Goal: Register for event/course

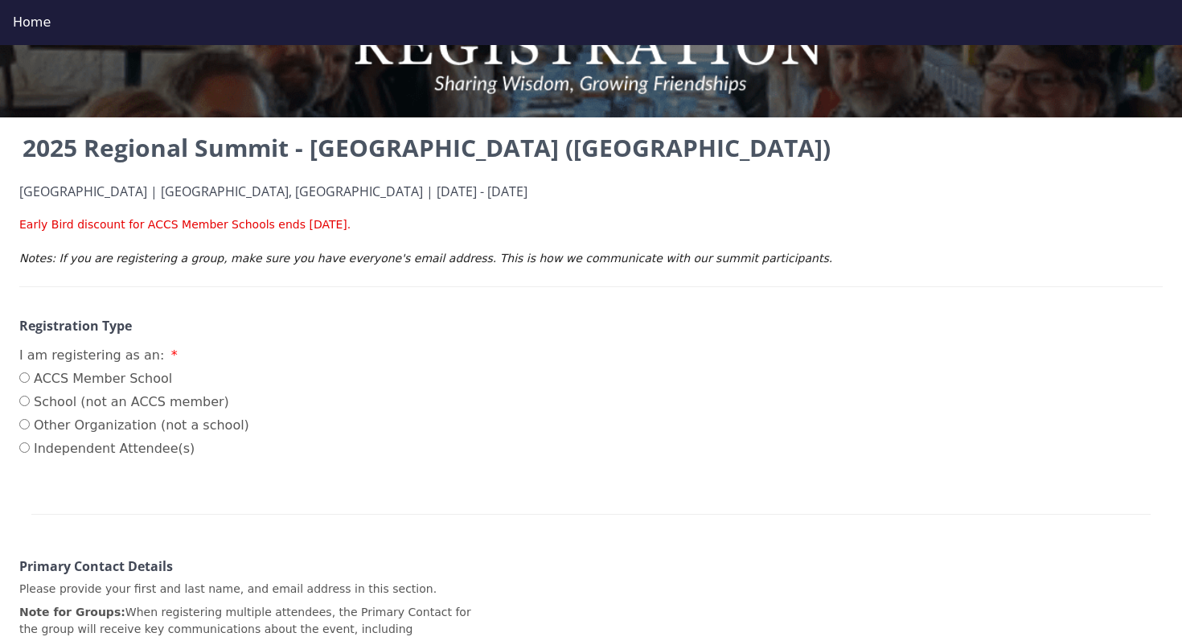
scroll to position [83, 0]
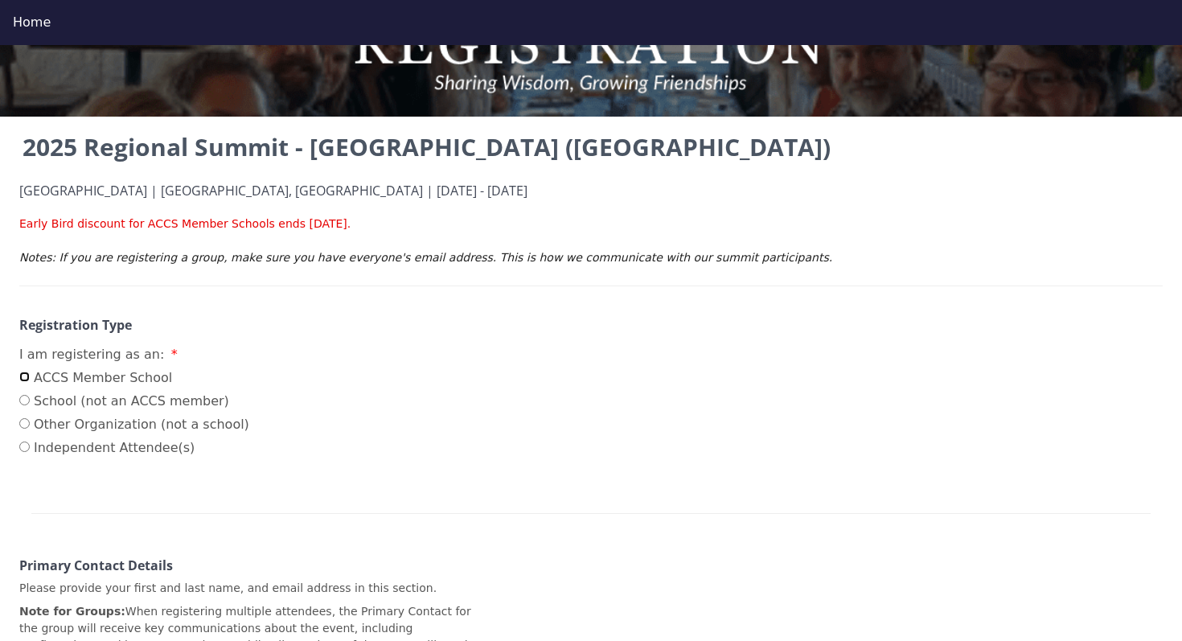
click at [22, 379] on input "ACCS Member School" at bounding box center [24, 377] width 10 height 10
radio input "true"
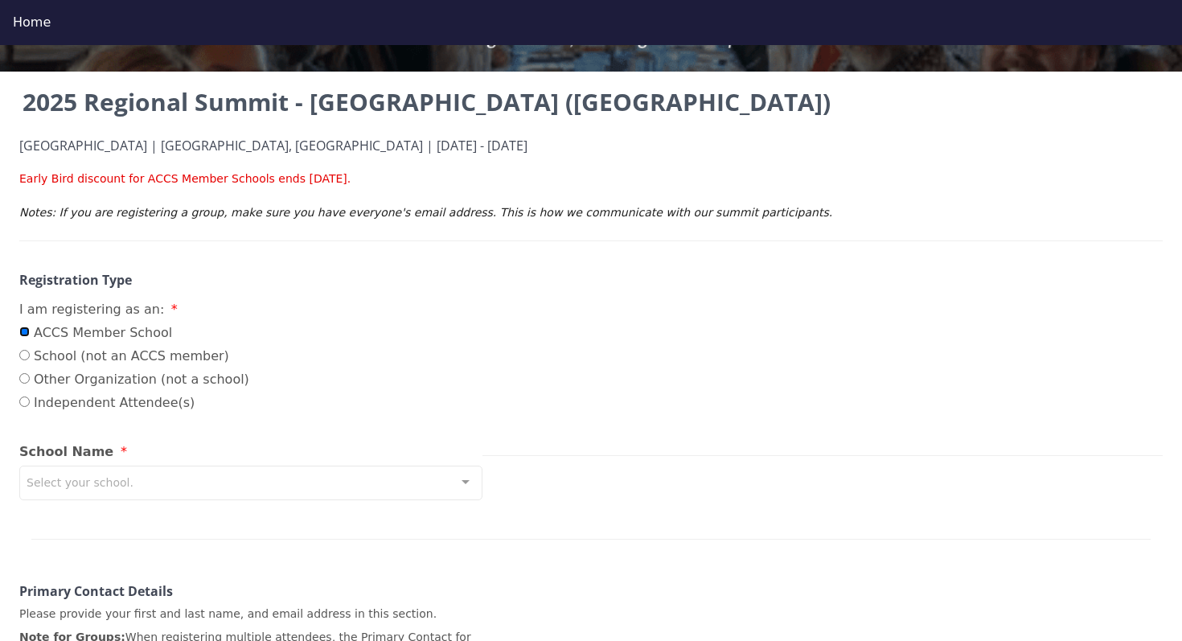
scroll to position [166, 0]
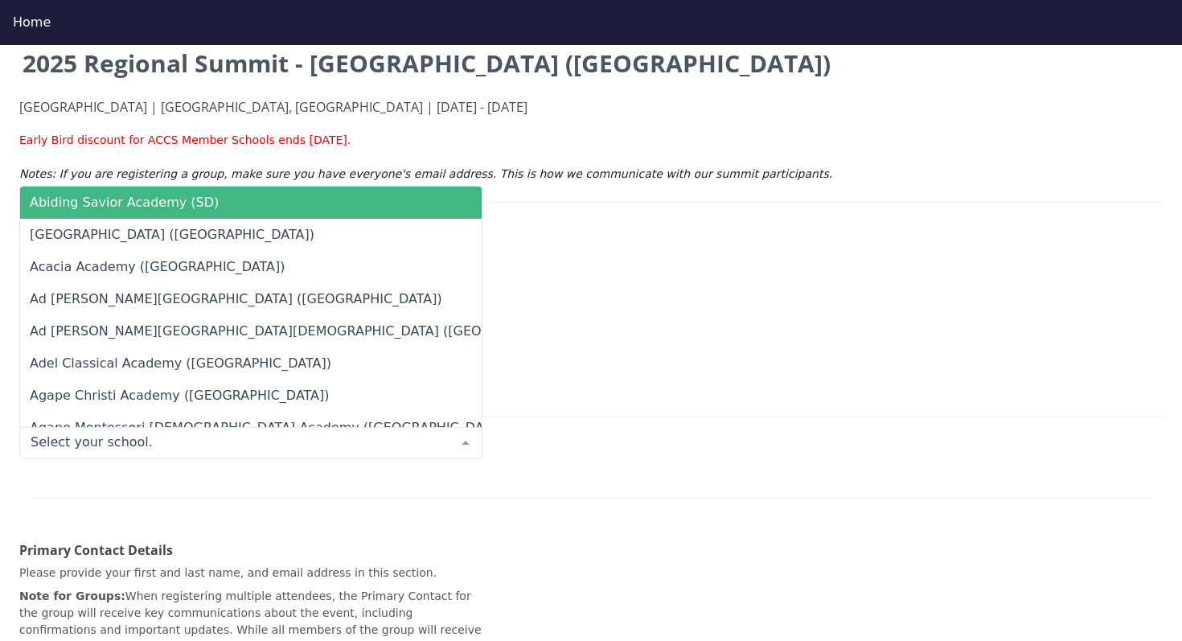
click at [237, 443] on div at bounding box center [250, 443] width 463 height 32
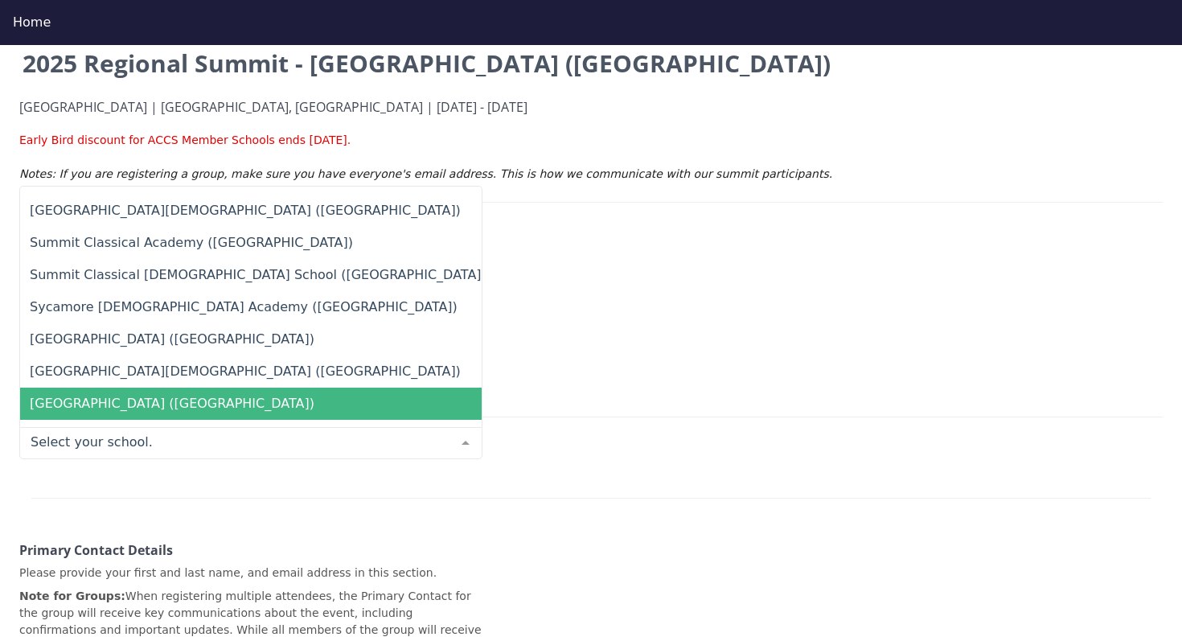
scroll to position [13240, 0]
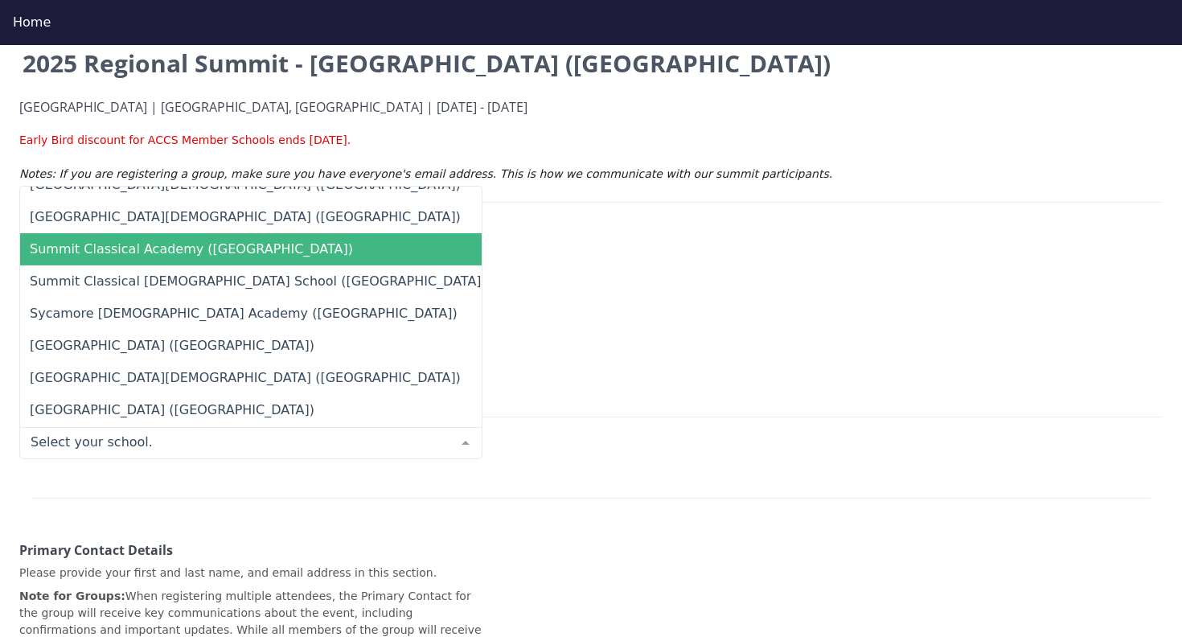
click at [169, 251] on span "Summit Classical Academy ([GEOGRAPHIC_DATA])" at bounding box center [191, 248] width 323 height 15
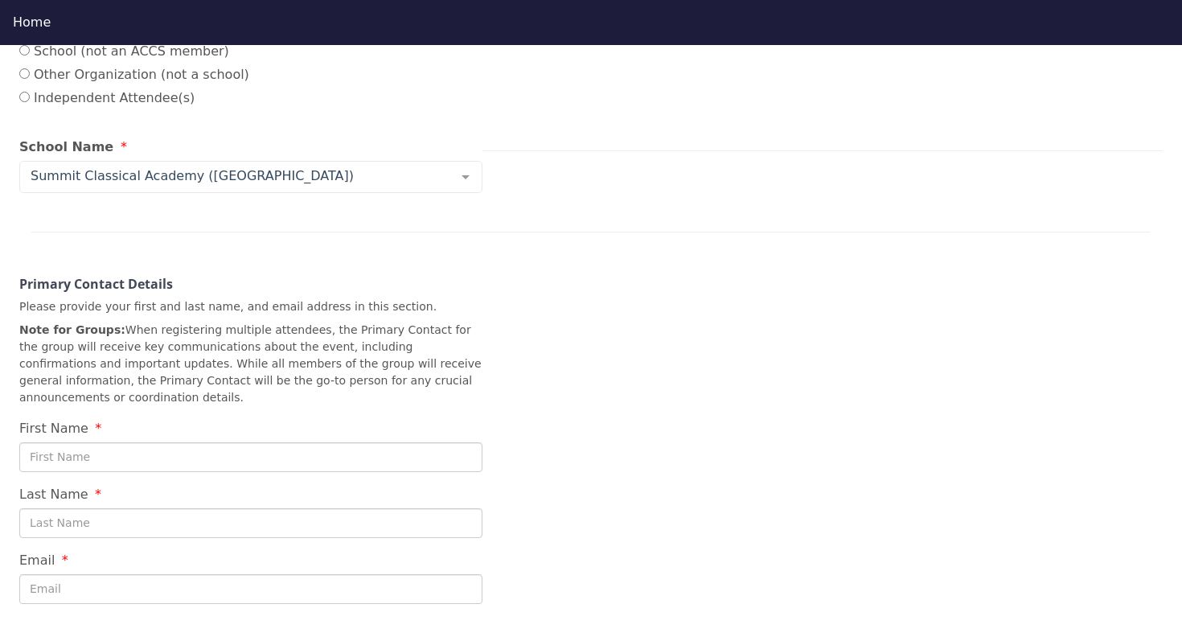
scroll to position [486, 0]
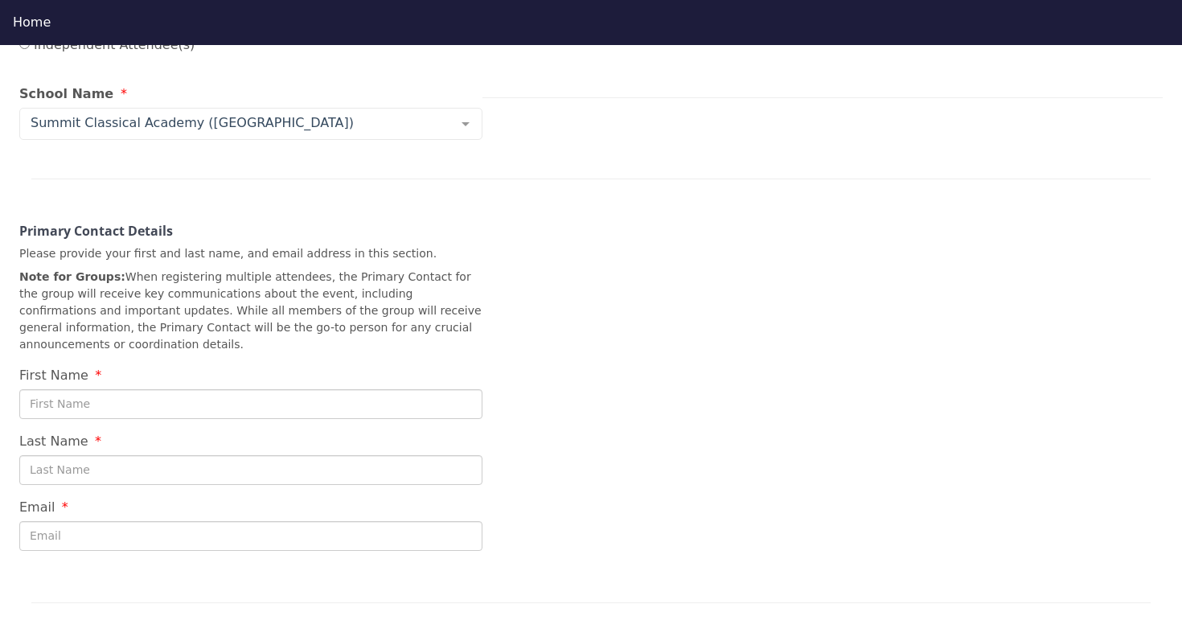
click at [107, 405] on input "First Name" at bounding box center [250, 404] width 463 height 30
type input "[PERSON_NAME]"
type input "Fraser"
type input "[PERSON_NAME][EMAIL_ADDRESS][DOMAIN_NAME]"
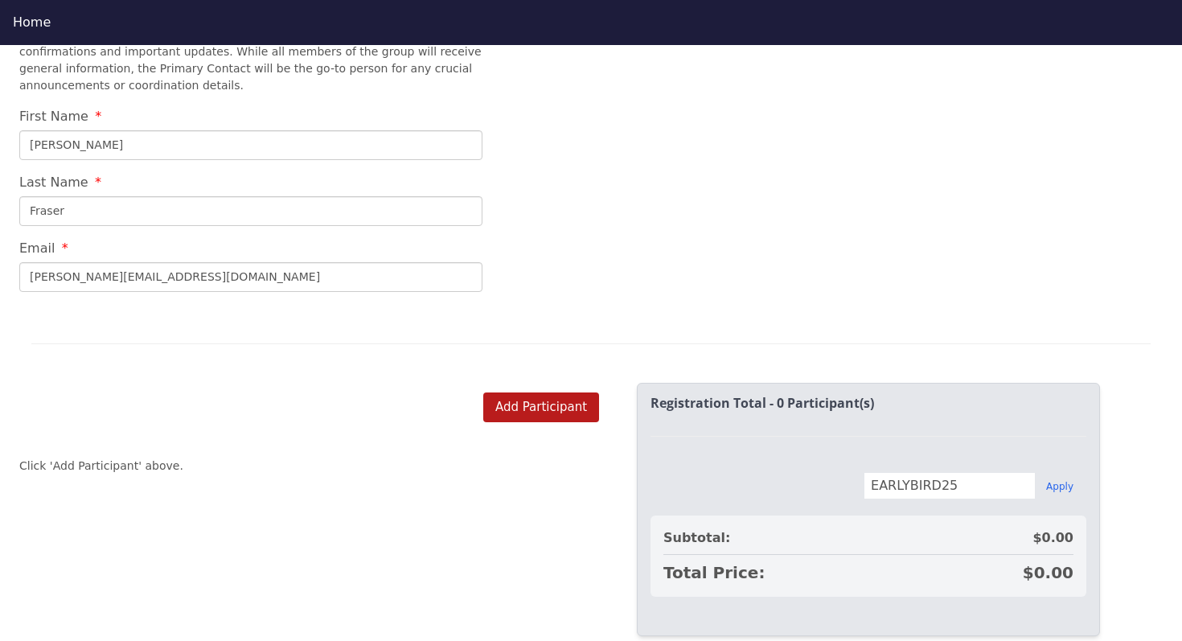
scroll to position [774, 0]
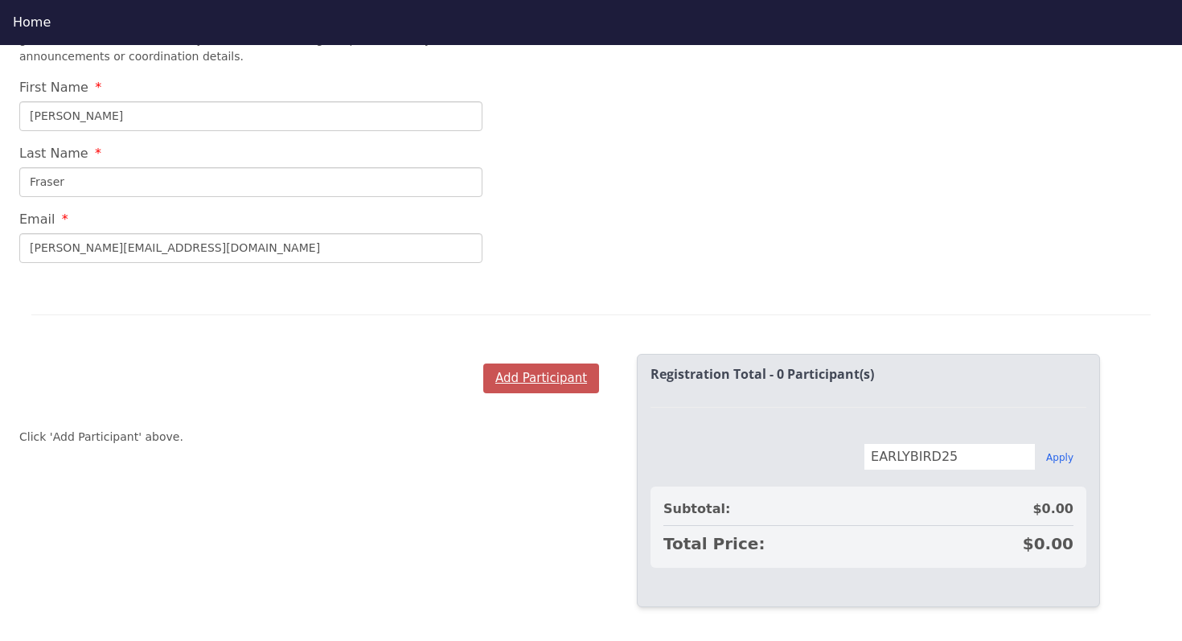
click at [535, 382] on button "Add Participant" at bounding box center [541, 379] width 116 height 30
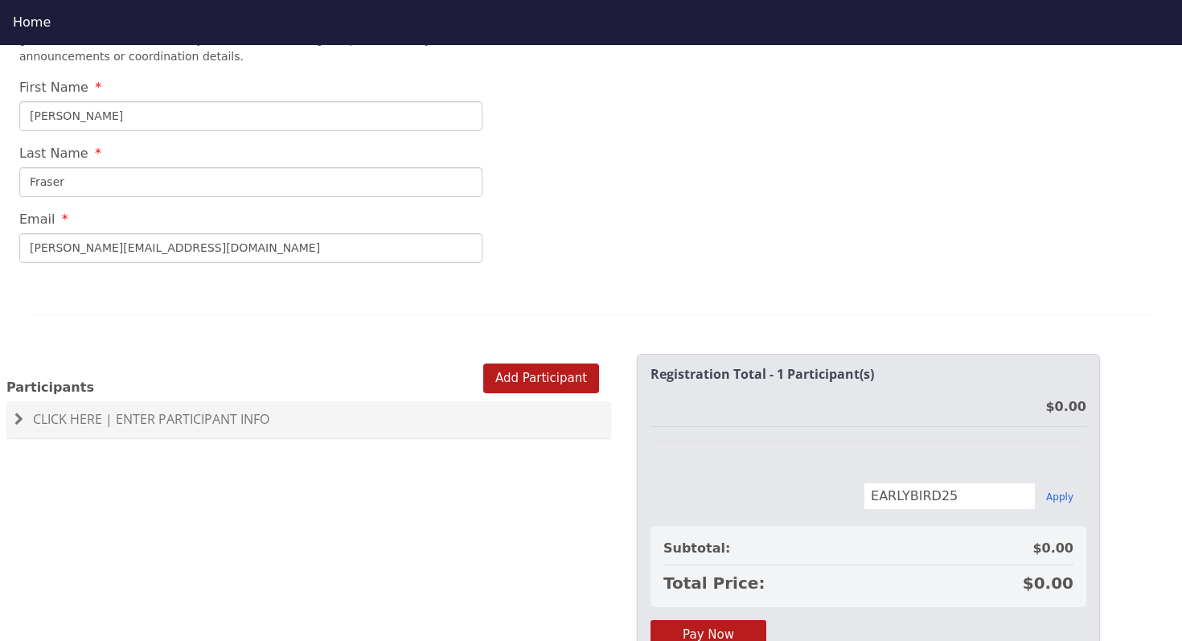
click at [239, 428] on span "Click Here | Enter Participant Info" at bounding box center [151, 419] width 236 height 18
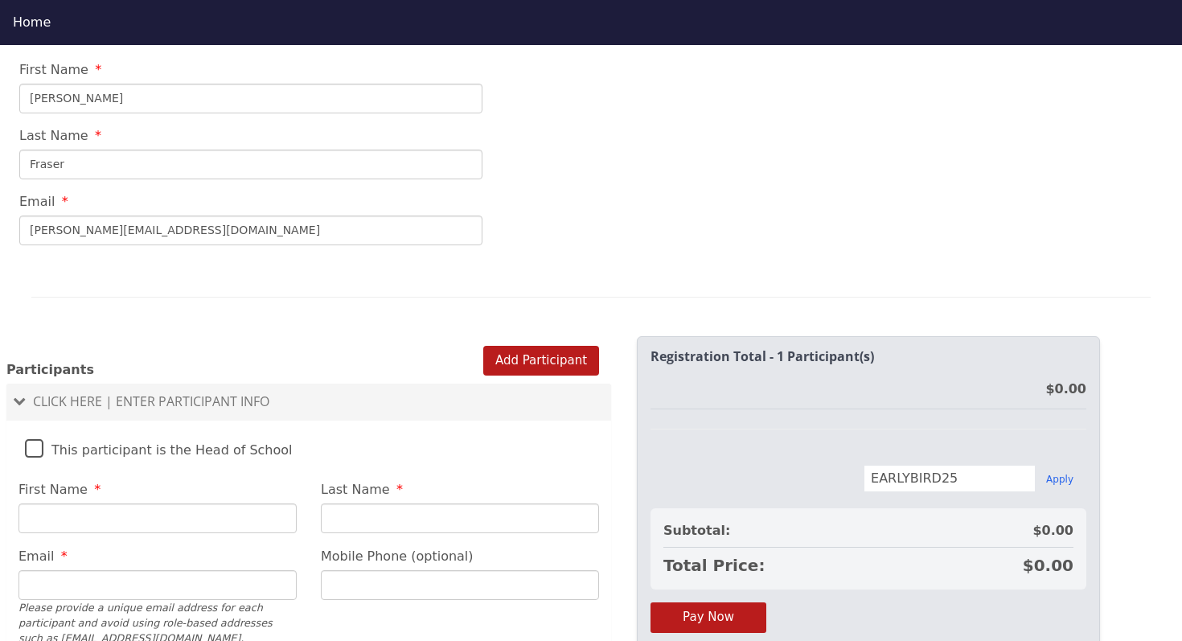
scroll to position [798, 0]
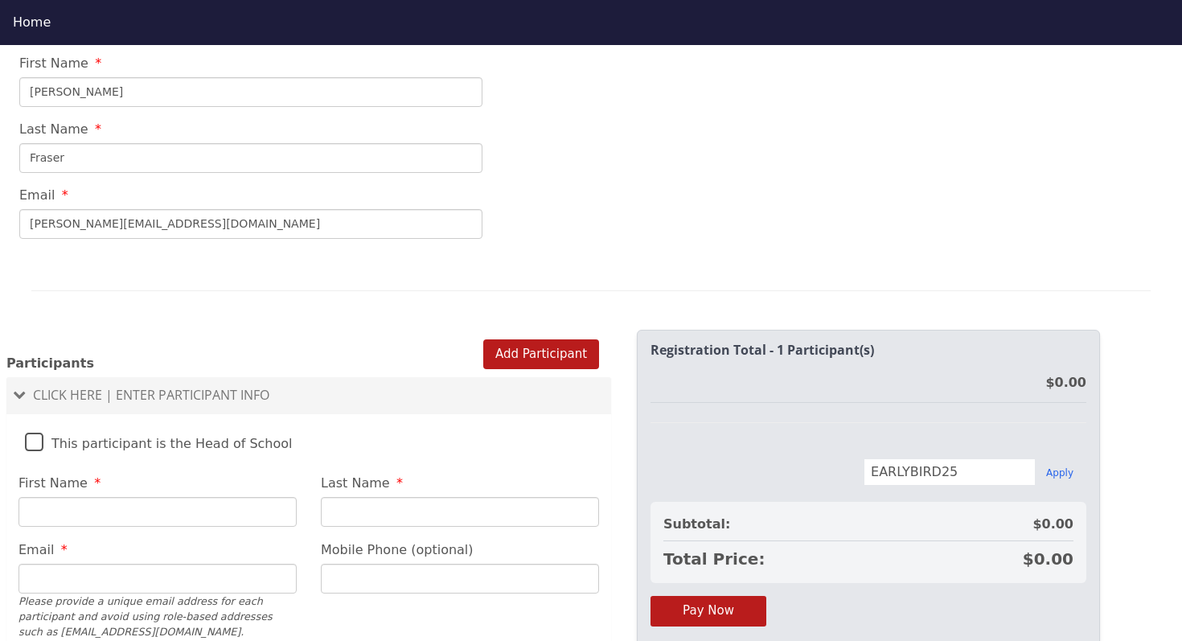
click at [37, 446] on label "This participant is the Head of School" at bounding box center [159, 439] width 268 height 35
click at [0, 0] on input "This participant is the Head of School" at bounding box center [0, 0] width 0 height 0
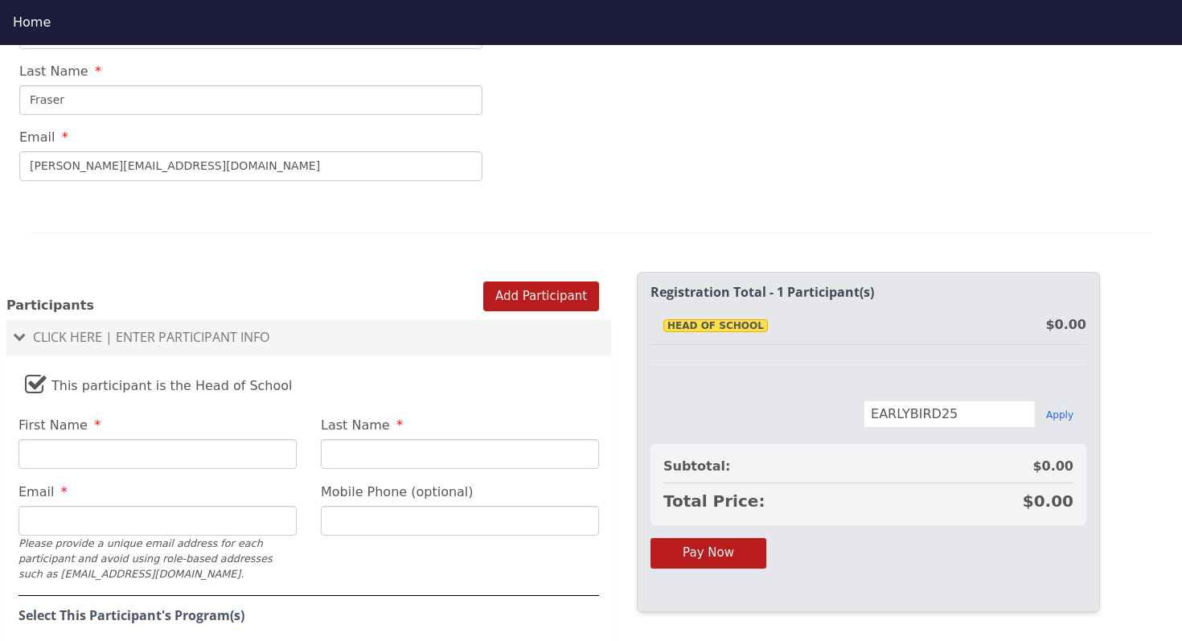
scroll to position [902, 0]
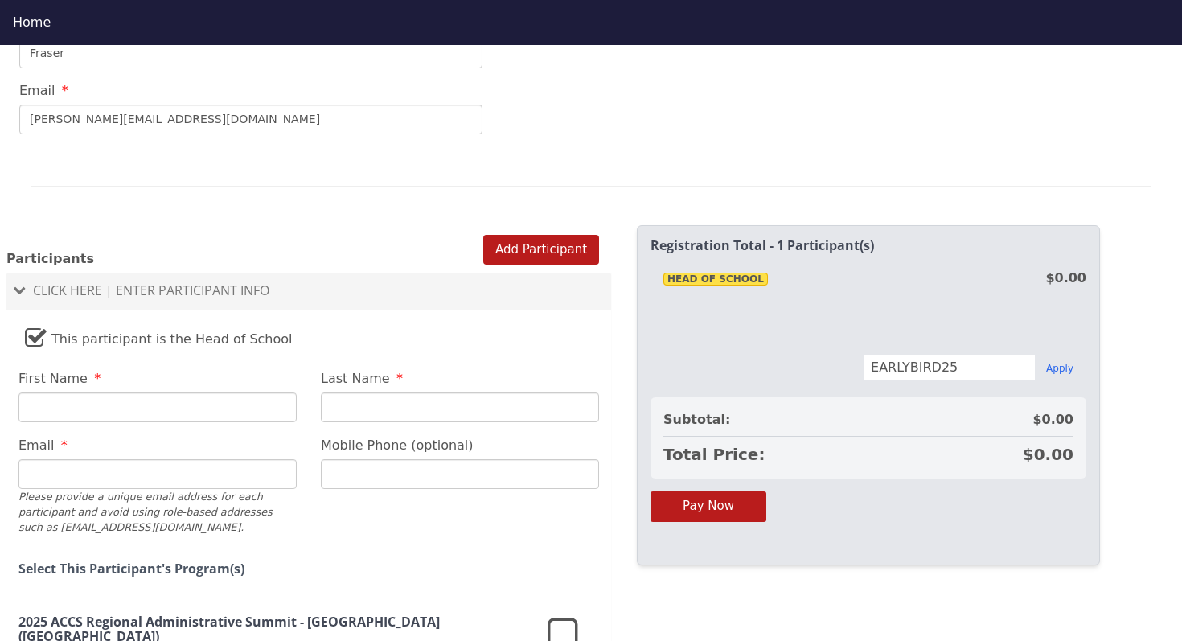
click at [151, 413] on input "First Name" at bounding box center [157, 407] width 278 height 30
type input "[PERSON_NAME]"
type input "Fraser"
type input "[PERSON_NAME][EMAIL_ADDRESS][DOMAIN_NAME]"
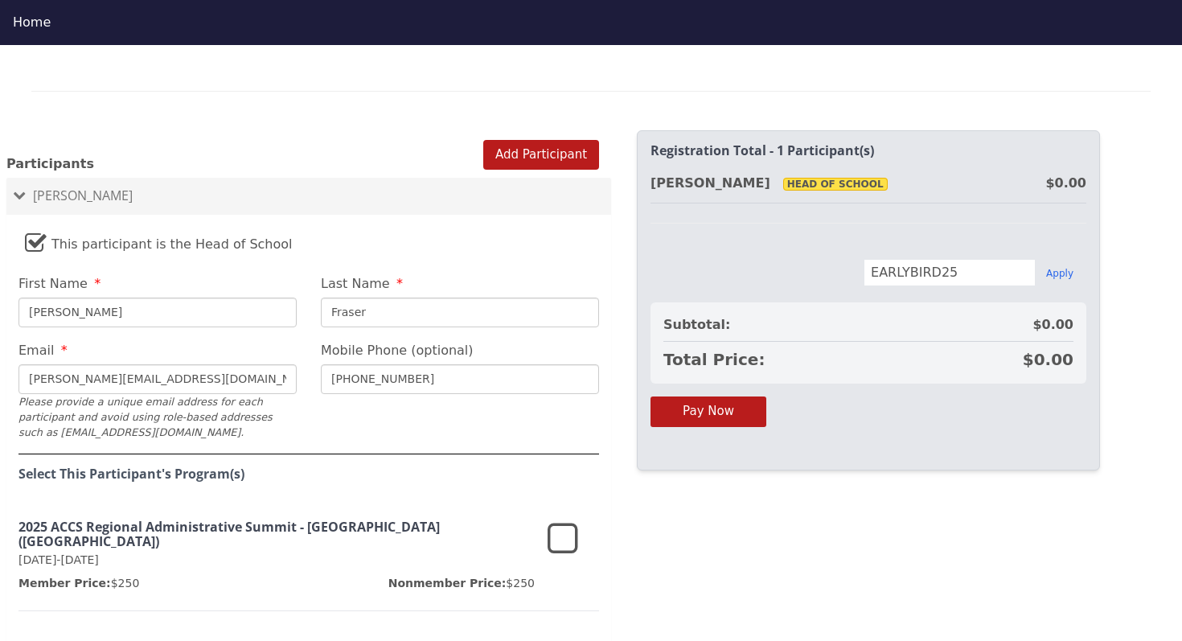
scroll to position [1001, 0]
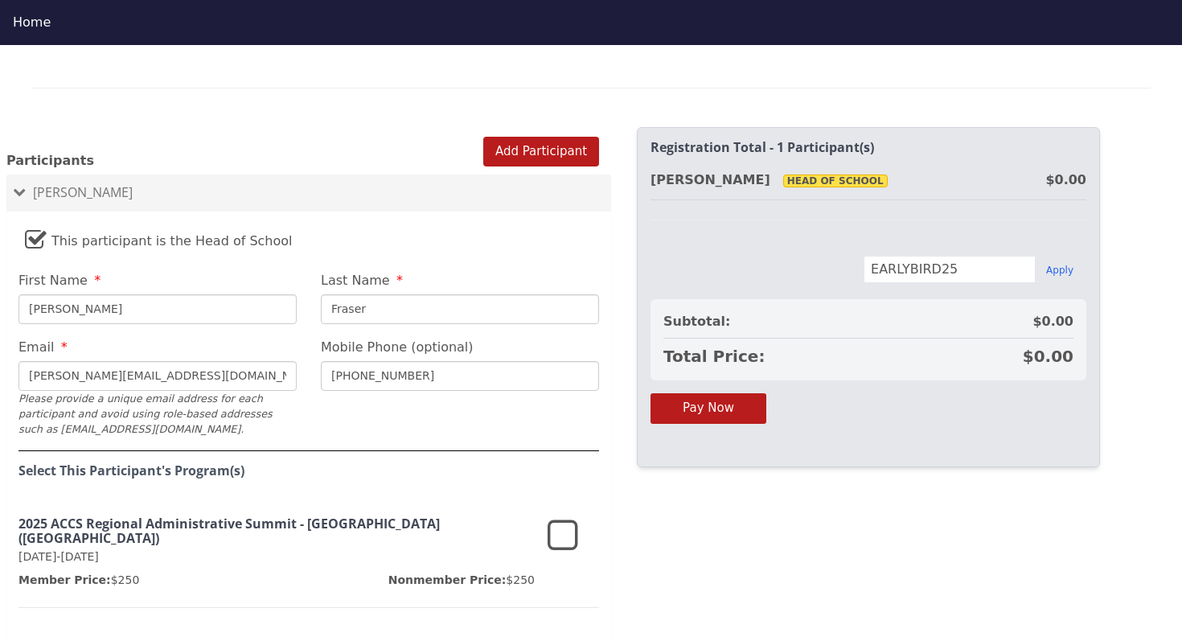
click at [429, 380] on input "[PHONE_NUMBER]" at bounding box center [460, 376] width 278 height 30
type input "[PHONE_NUMBER]"
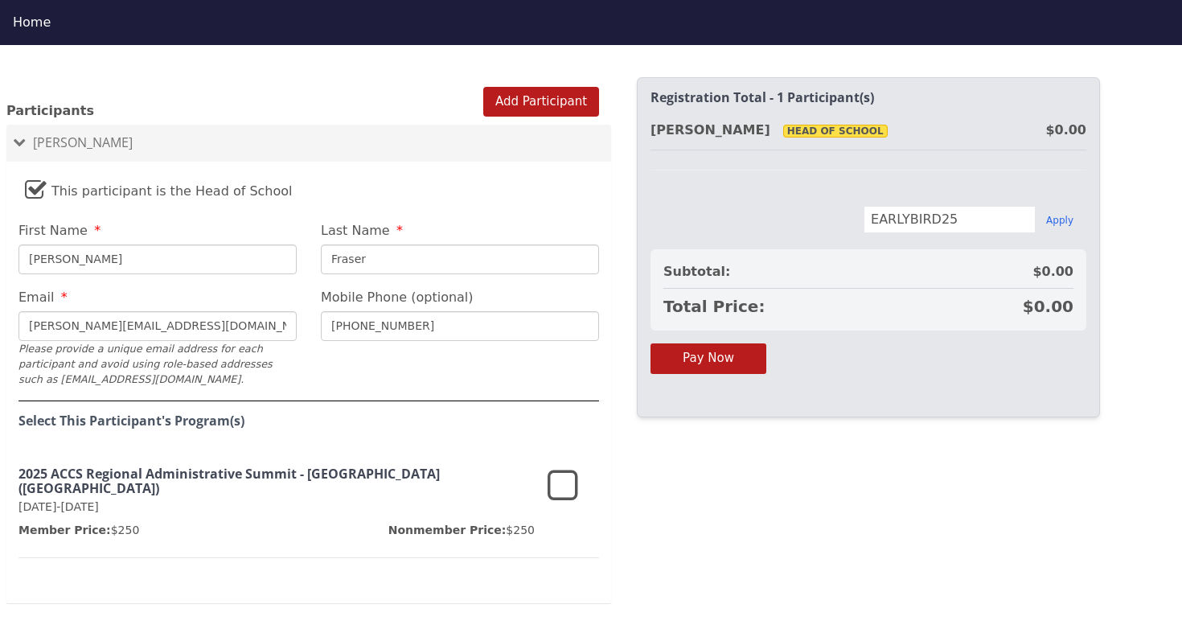
scroll to position [1053, 0]
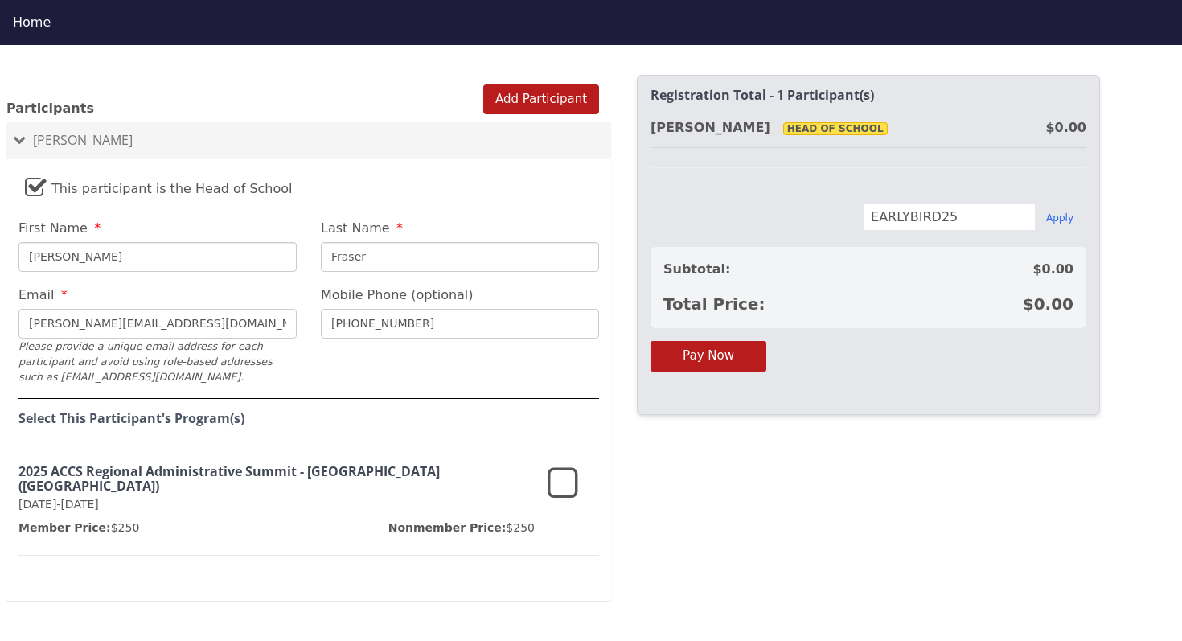
click at [566, 485] on icon at bounding box center [563, 484] width 31 height 39
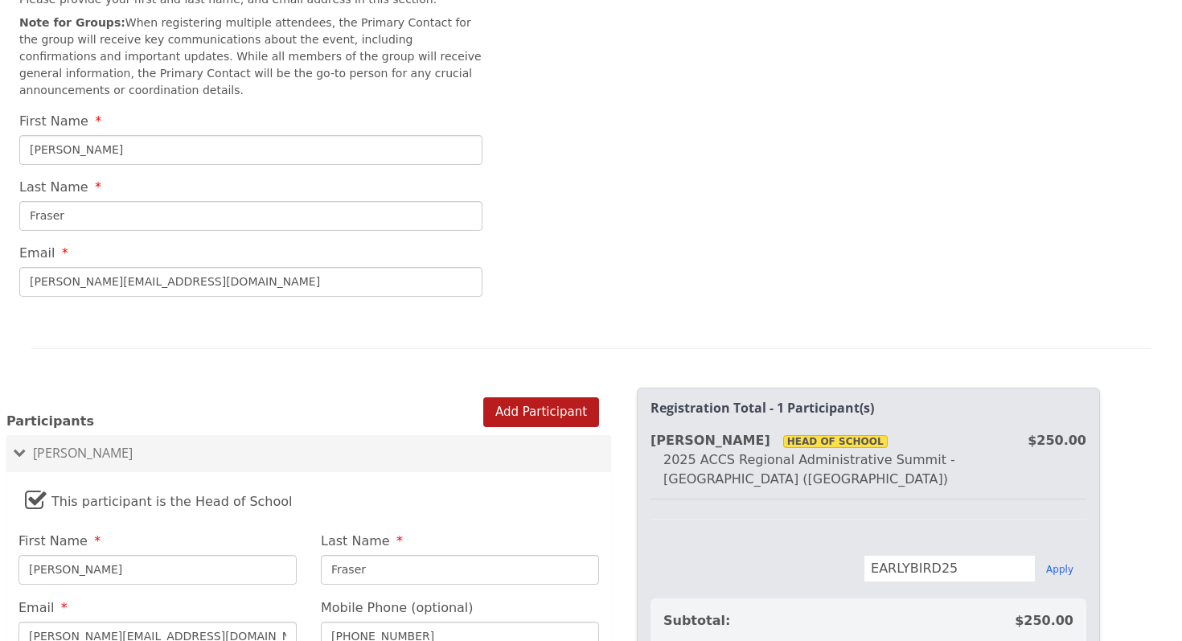
scroll to position [698, 0]
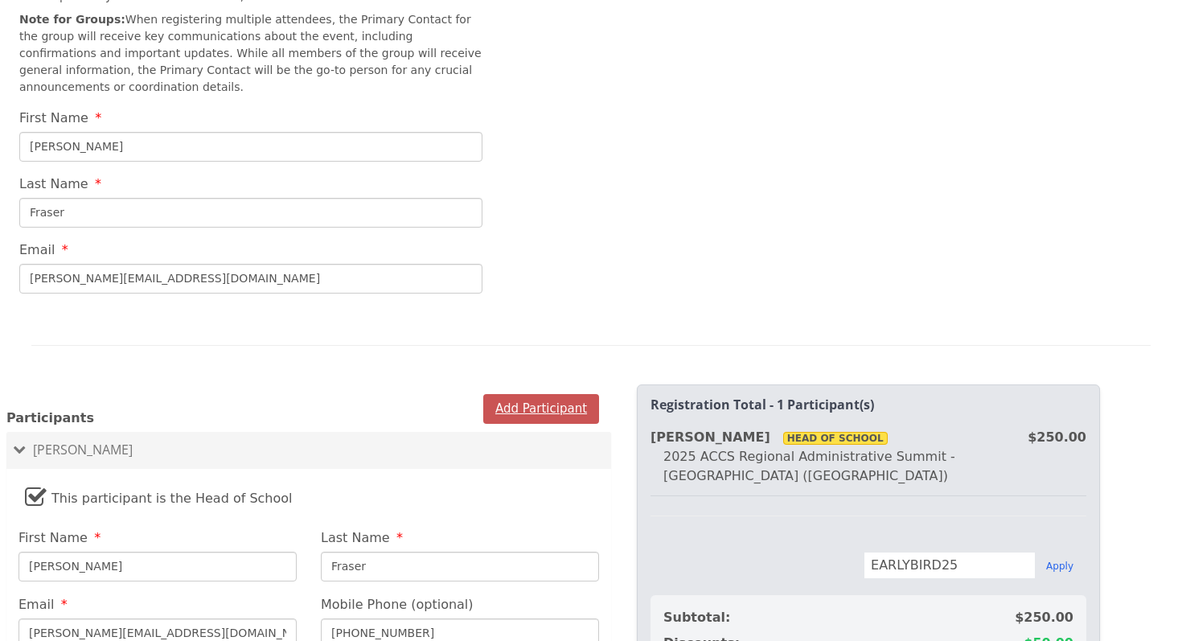
click at [553, 406] on button "Add Participant" at bounding box center [541, 409] width 116 height 30
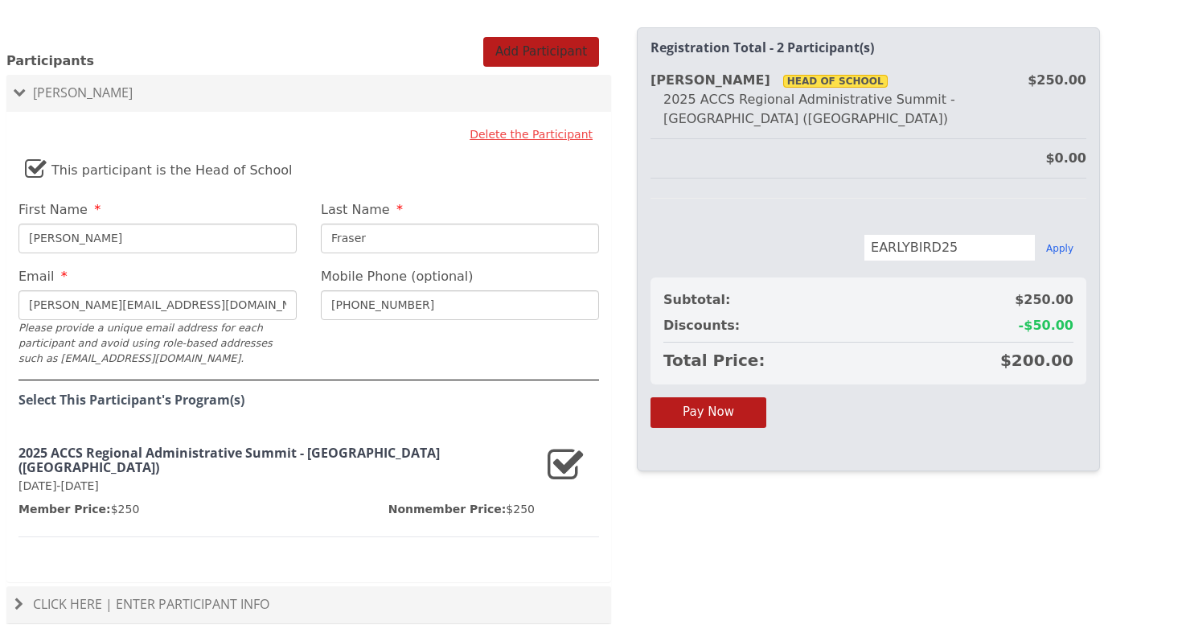
scroll to position [1132, 0]
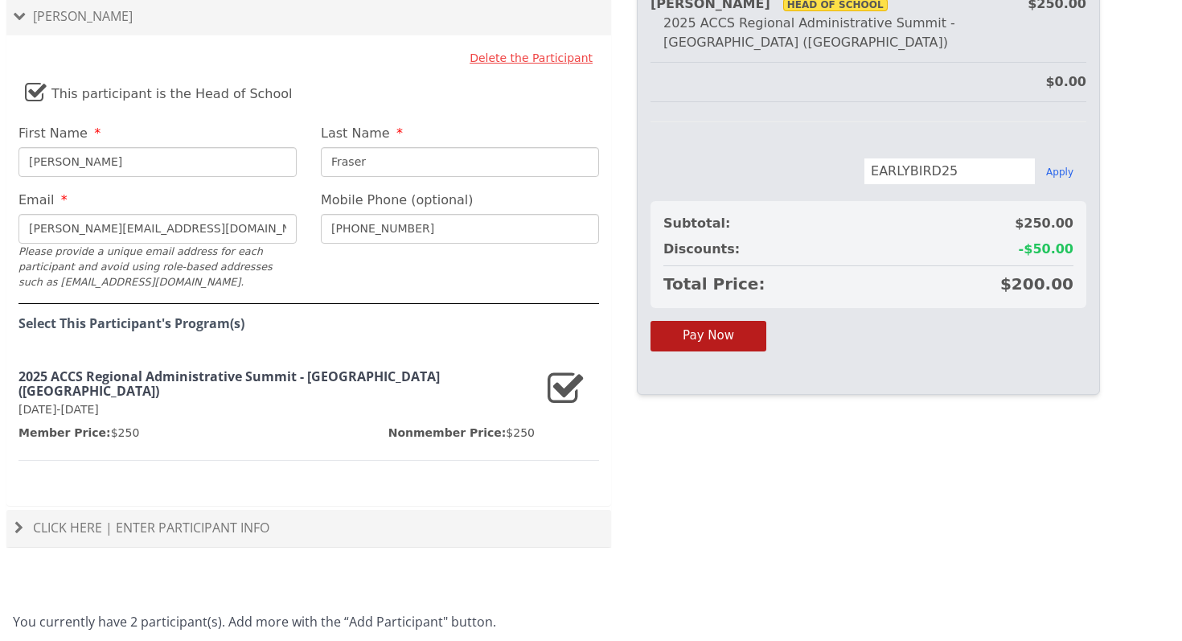
click at [260, 519] on span "Click Here | Enter Participant Info" at bounding box center [151, 528] width 236 height 18
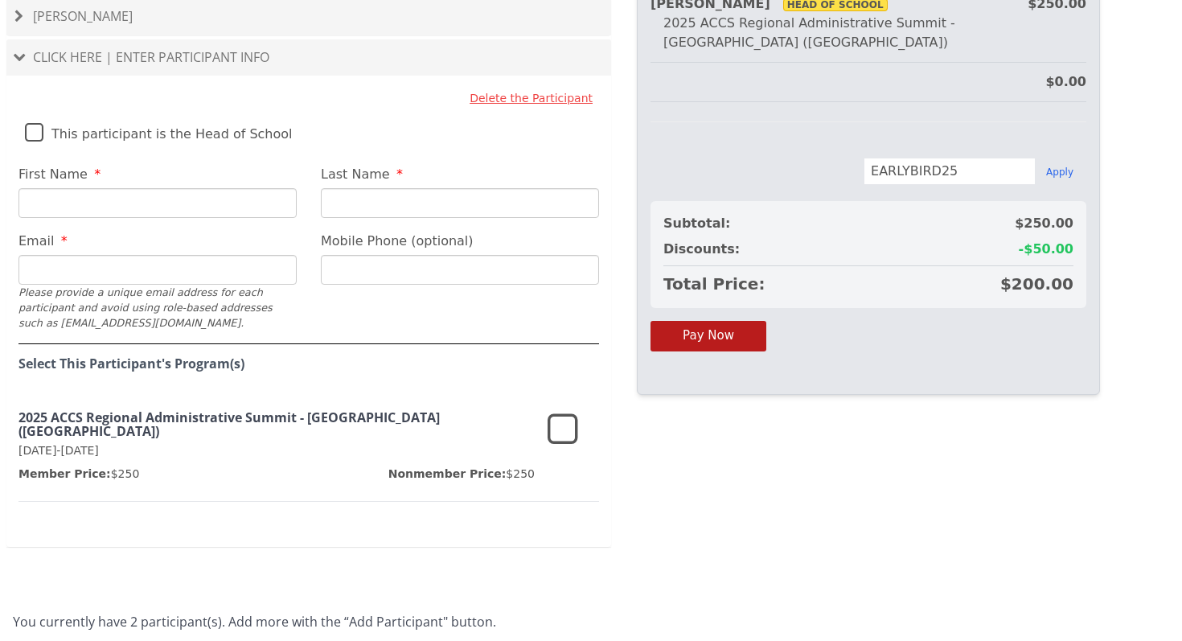
click at [164, 208] on input "First Name" at bounding box center [157, 203] width 278 height 30
type input "[PERSON_NAME]"
click at [345, 204] on input "Last Name" at bounding box center [460, 203] width 278 height 30
type input "Houghton"
click at [66, 266] on input "Email" at bounding box center [157, 270] width 278 height 30
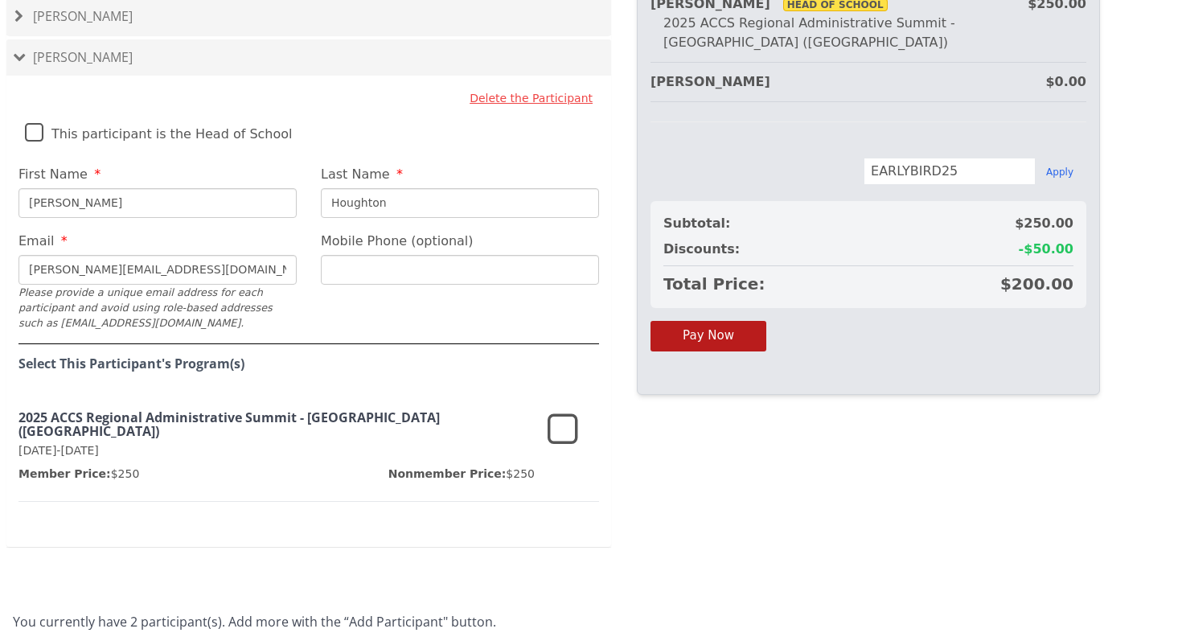
type input "[PERSON_NAME][EMAIL_ADDRESS][DOMAIN_NAME]"
click at [561, 432] on icon at bounding box center [563, 430] width 31 height 39
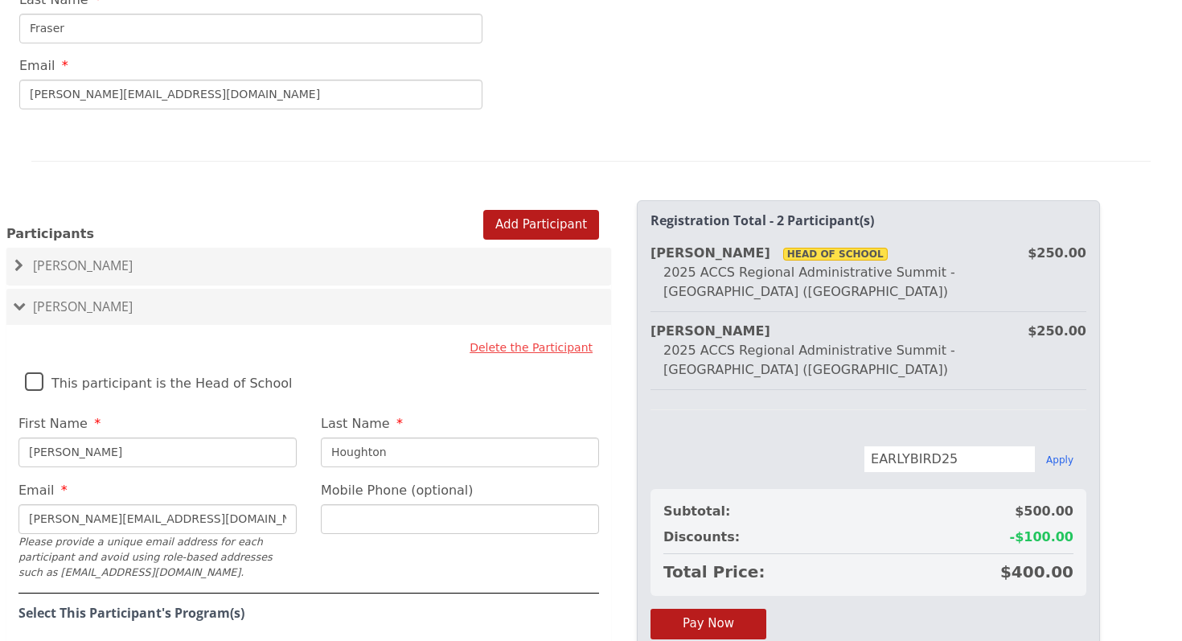
scroll to position [899, 0]
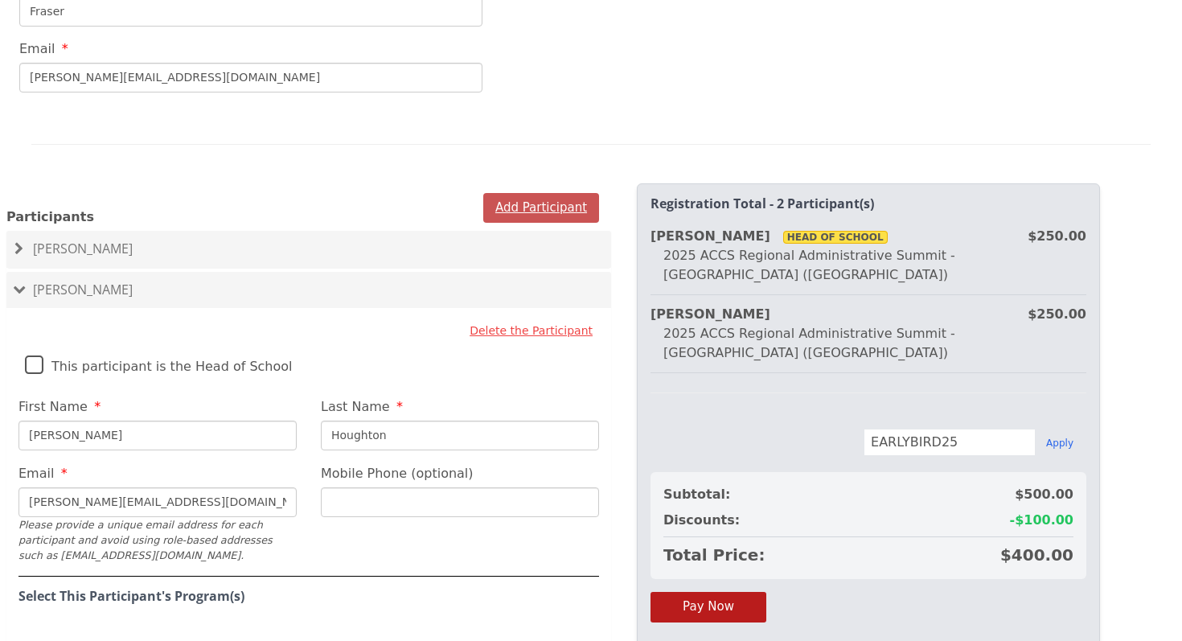
click at [545, 210] on button "Add Participant" at bounding box center [541, 208] width 116 height 30
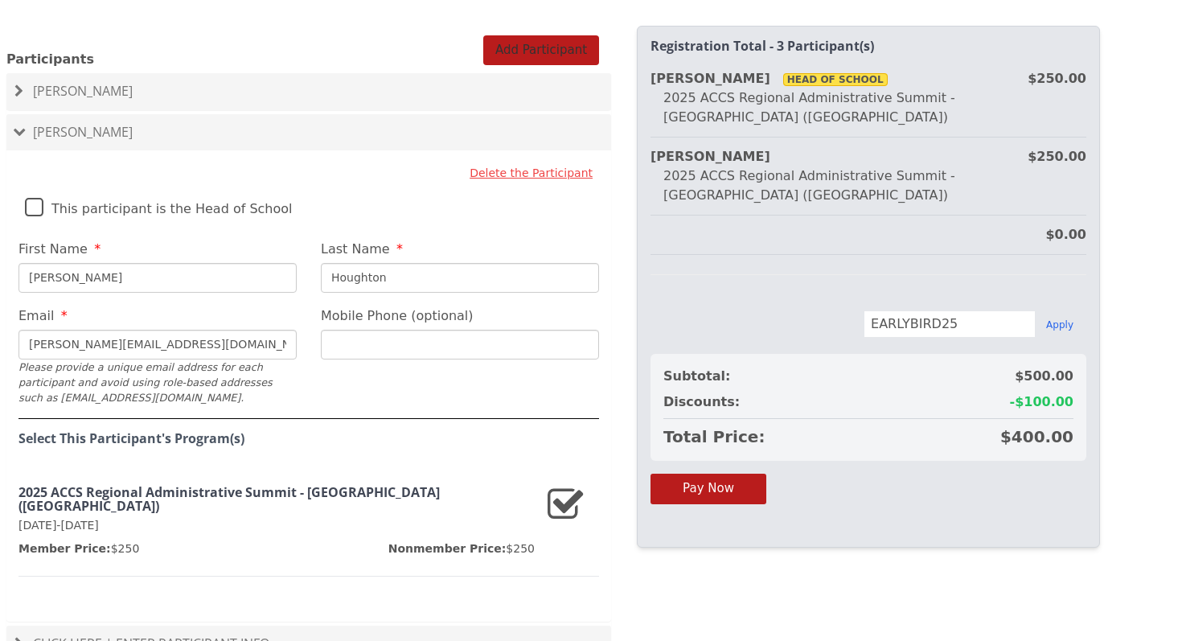
scroll to position [1172, 0]
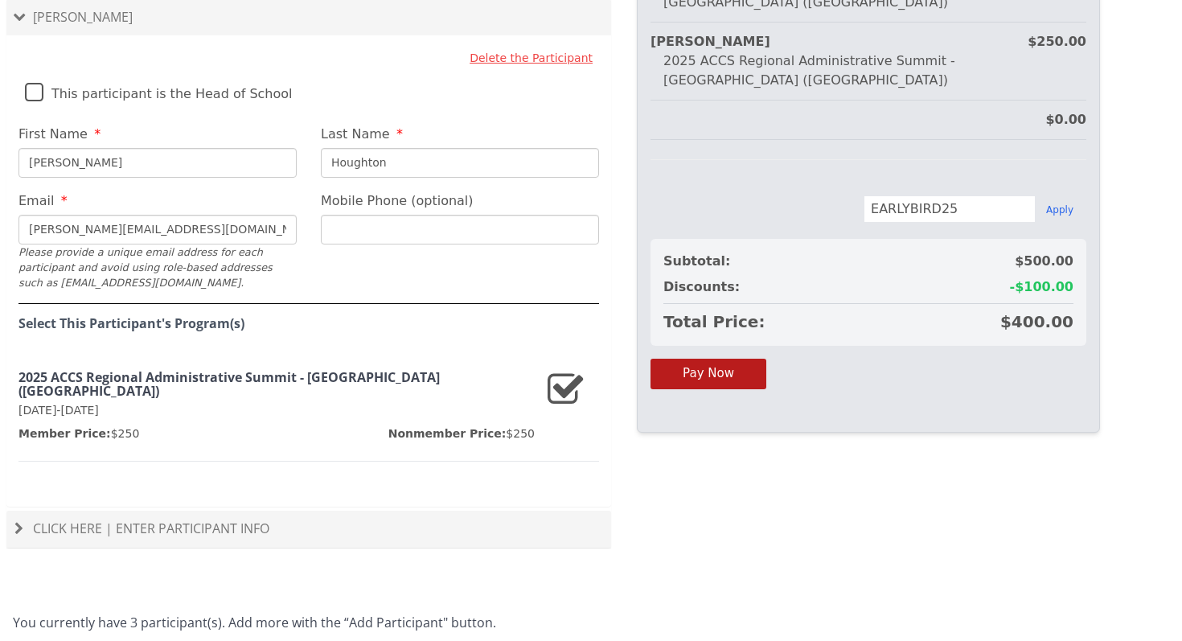
click at [220, 520] on span "Click Here | Enter Participant Info" at bounding box center [151, 529] width 236 height 18
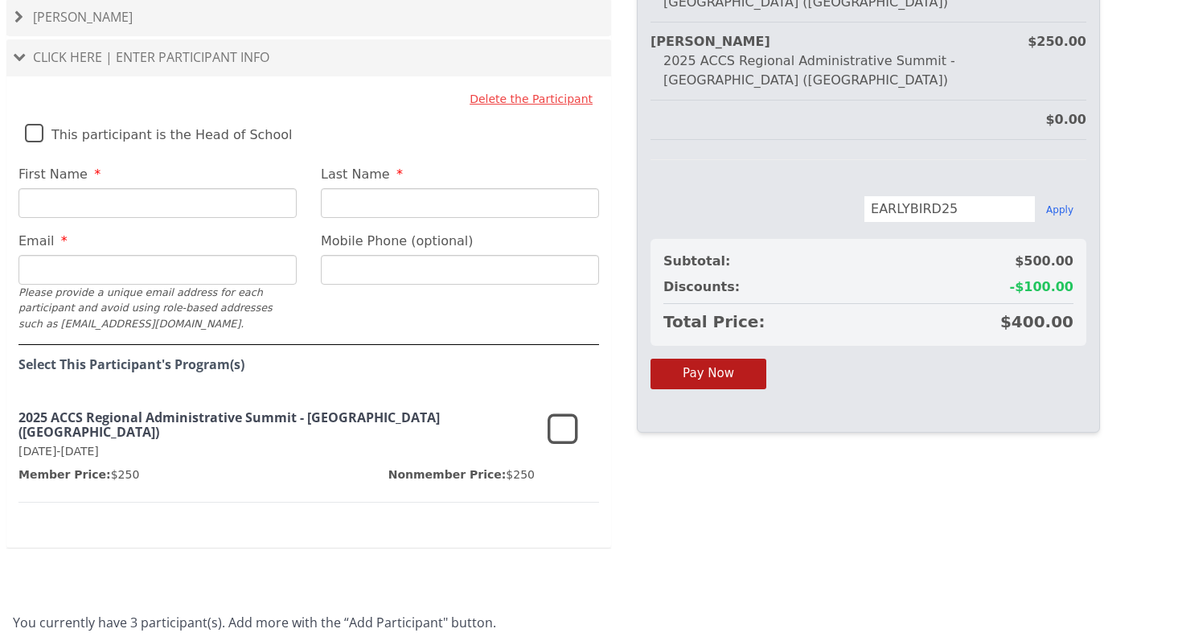
click at [49, 212] on input "First Name" at bounding box center [157, 203] width 278 height 30
type input "[PERSON_NAME]"
click at [338, 203] on input "Last Name" at bounding box center [460, 203] width 278 height 30
type input "Woodland"
click at [82, 264] on input "Email" at bounding box center [157, 270] width 278 height 30
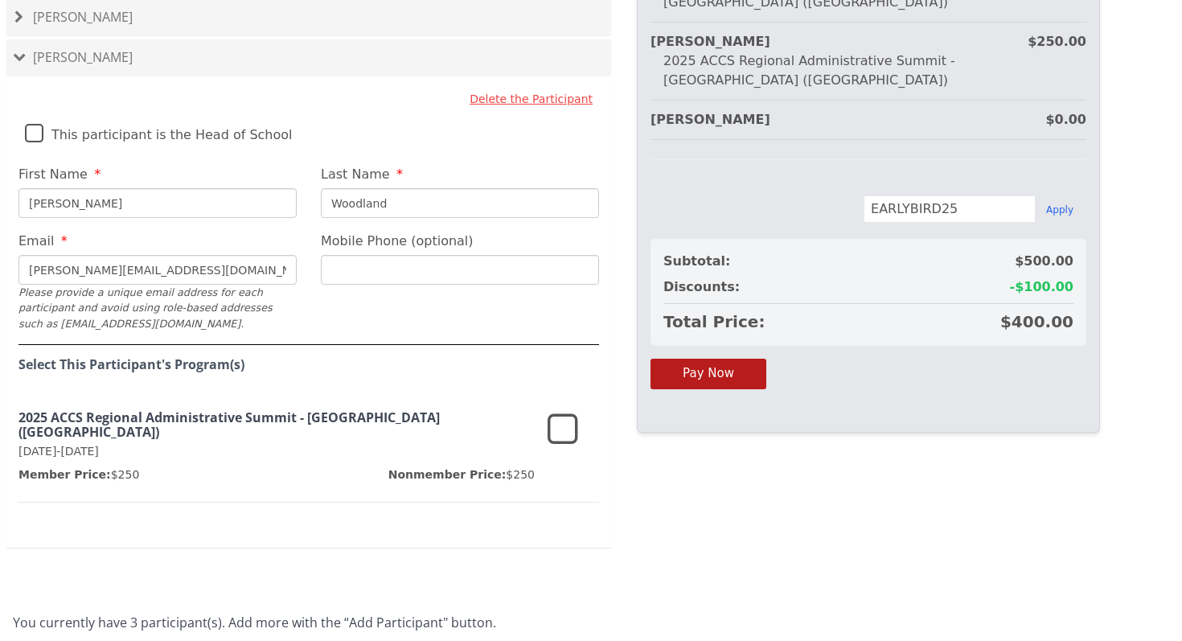
type input "[PERSON_NAME][EMAIL_ADDRESS][DOMAIN_NAME]"
click at [353, 272] on input "Mobile Phone (optional)" at bounding box center [460, 270] width 278 height 30
click at [657, 499] on div "2025 Regional Summit - [GEOGRAPHIC_DATA] ([GEOGRAPHIC_DATA]) [GEOGRAPHIC_DATA] …" at bounding box center [591, 320] width 1182 height 641
click at [559, 431] on icon at bounding box center [563, 430] width 31 height 39
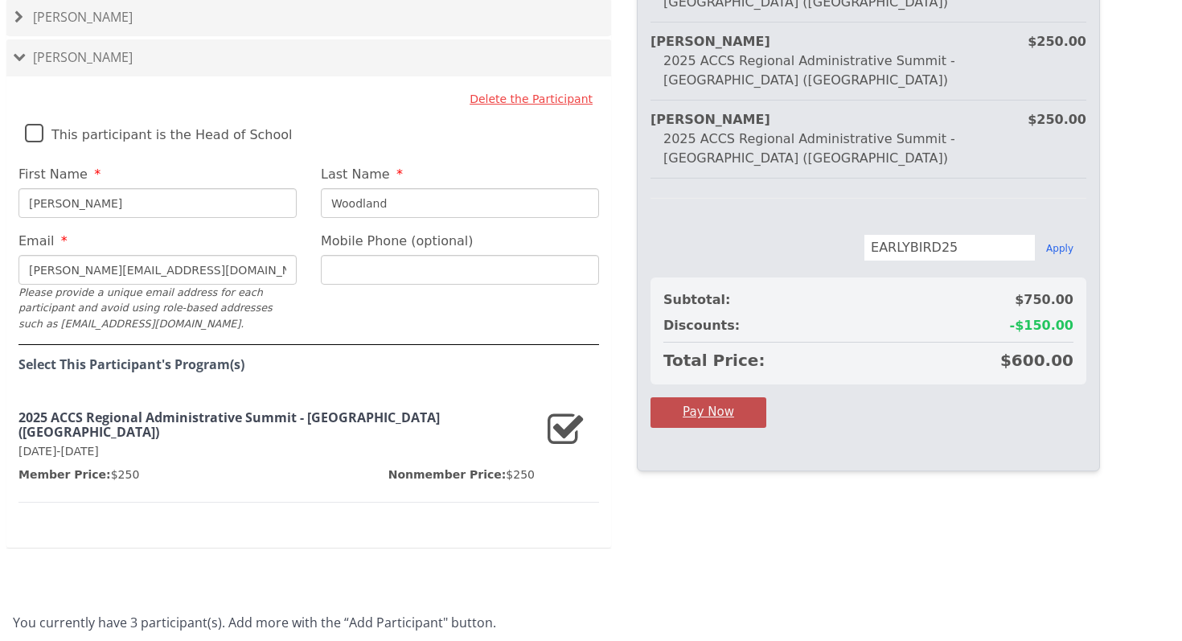
click at [710, 397] on button "Pay Now" at bounding box center [709, 412] width 116 height 30
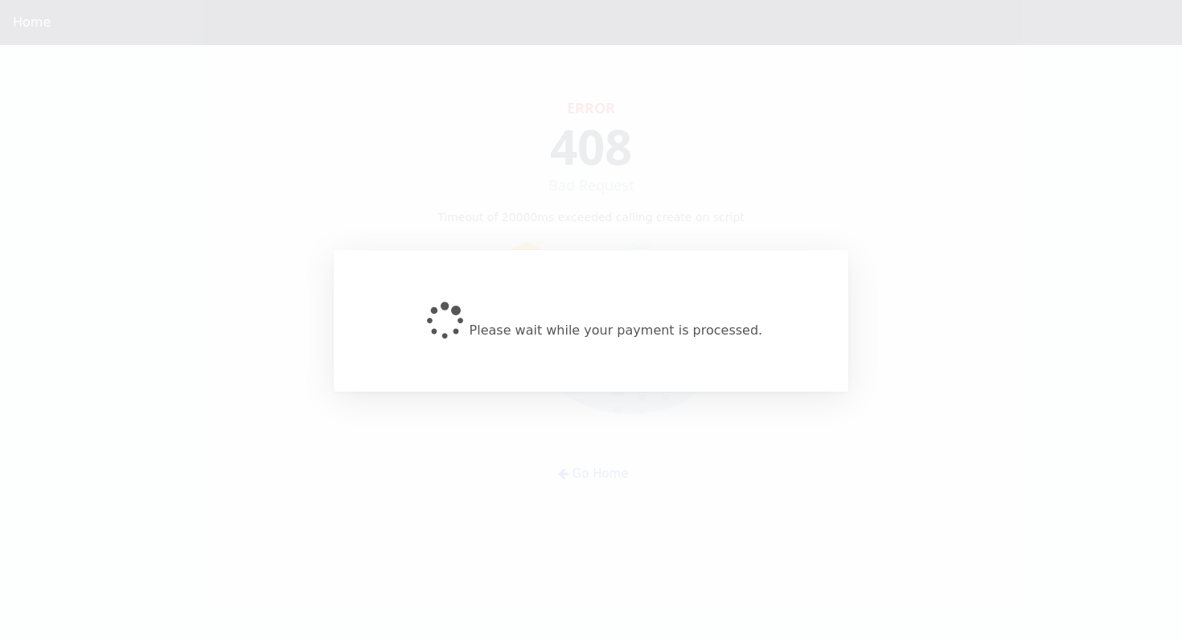
click at [632, 372] on div "Please wait while your payment is processed." at bounding box center [591, 321] width 515 height 142
click at [598, 242] on div "Please wait while your payment is processed." at bounding box center [591, 320] width 1182 height 641
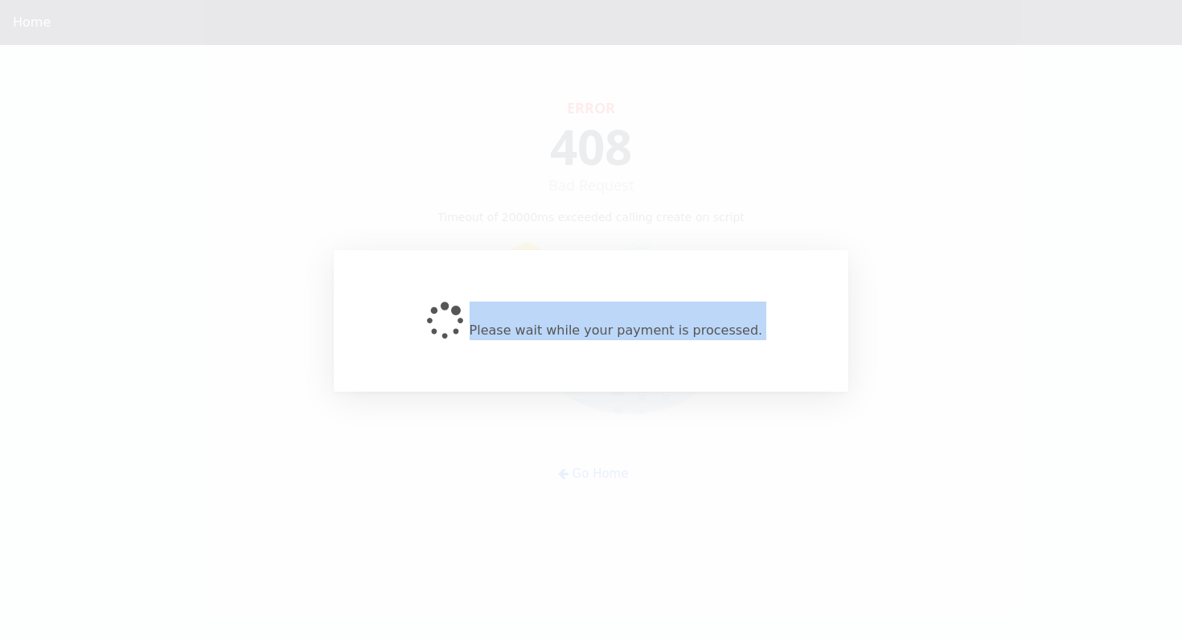
click at [598, 242] on div "Please wait while your payment is processed." at bounding box center [591, 320] width 1182 height 641
